Goal: Transaction & Acquisition: Purchase product/service

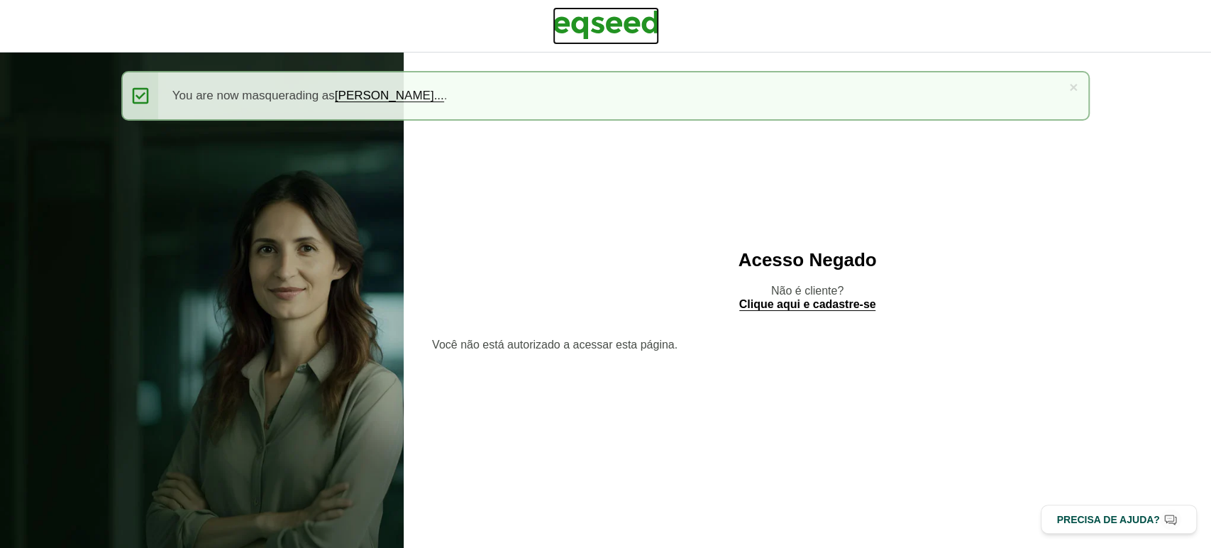
click at [607, 24] on img at bounding box center [606, 24] width 106 height 35
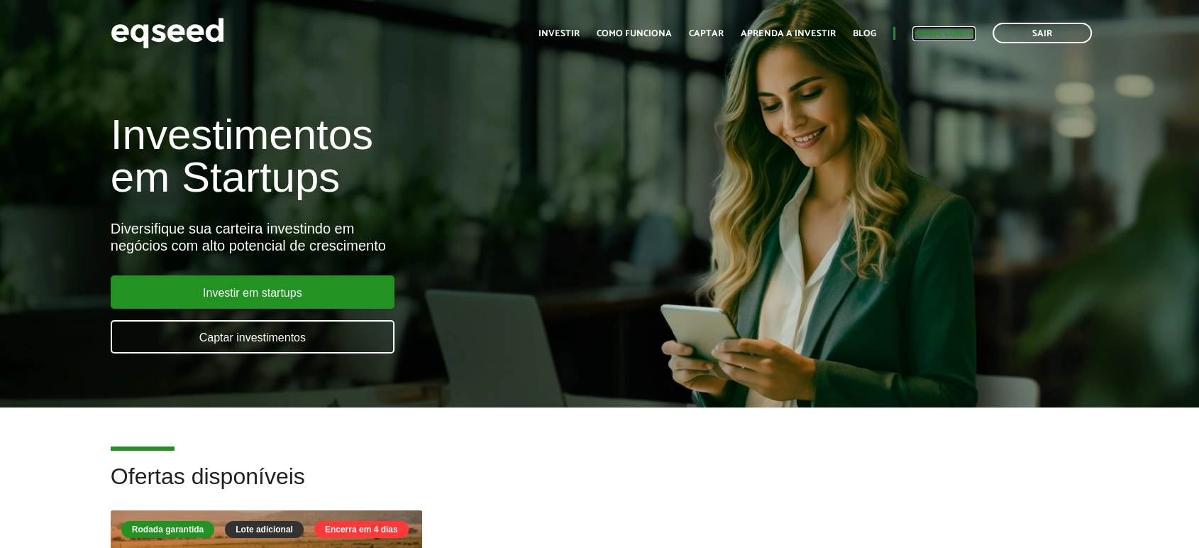
click at [931, 34] on link "Minha conta" at bounding box center [943, 33] width 63 height 9
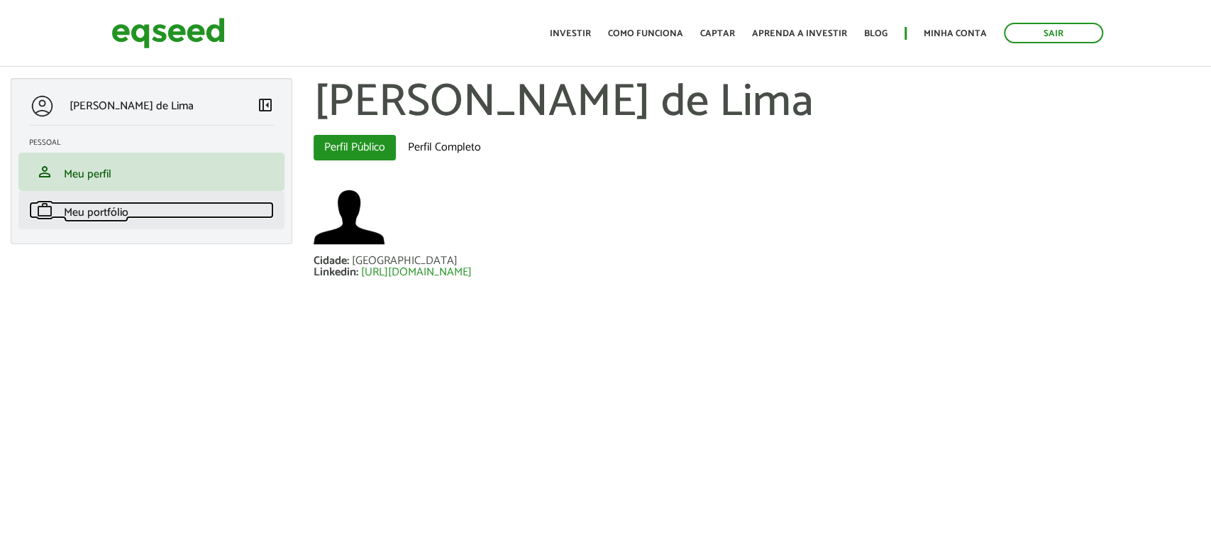
click at [79, 212] on span "Meu portfólio" at bounding box center [96, 212] width 65 height 19
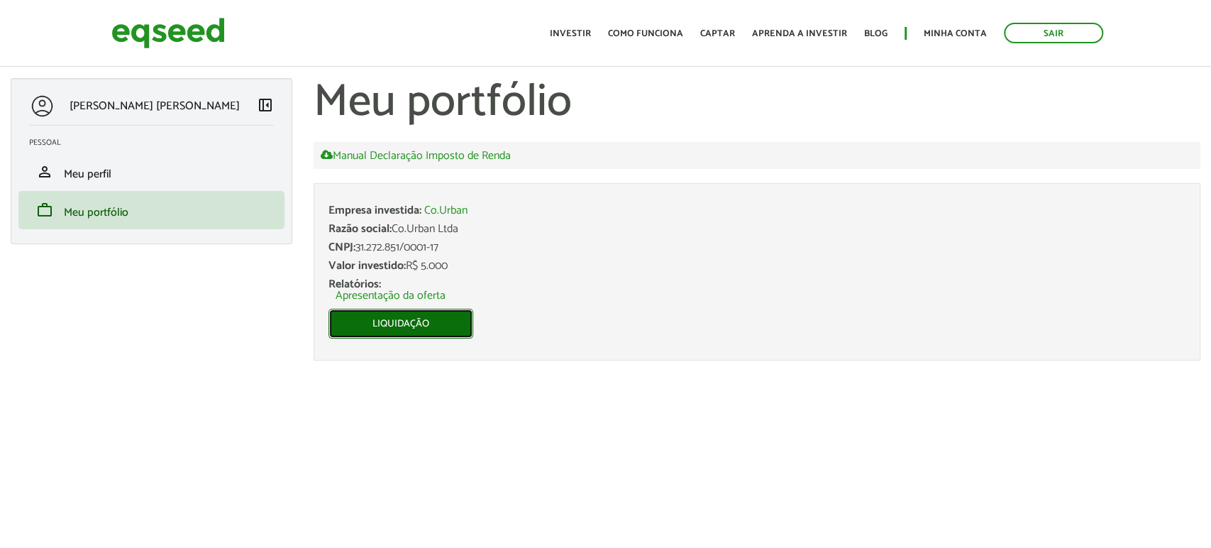
click at [413, 318] on link "Liquidação" at bounding box center [401, 324] width 145 height 30
